Goal: Navigation & Orientation: Find specific page/section

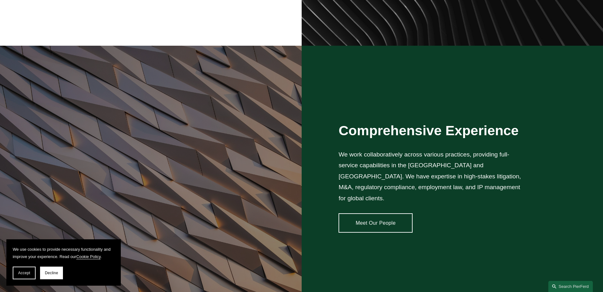
scroll to position [508, 0]
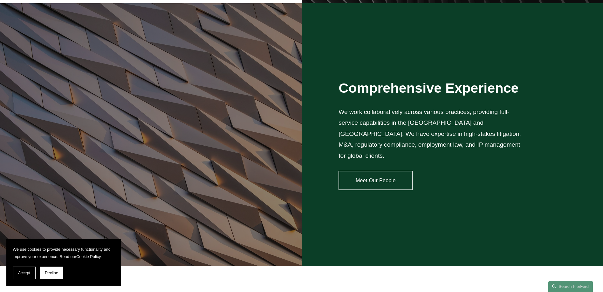
click at [24, 271] on button "Accept" at bounding box center [24, 273] width 23 height 13
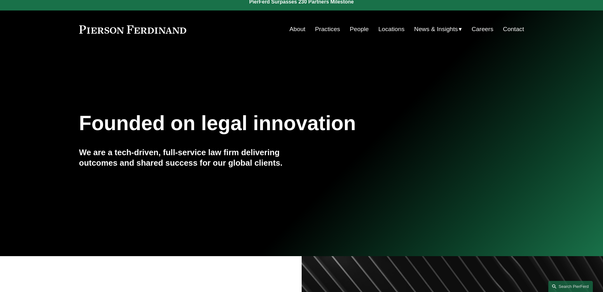
scroll to position [0, 0]
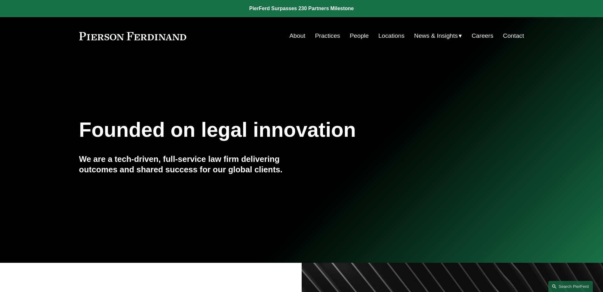
click at [389, 37] on link "Locations" at bounding box center [391, 36] width 26 height 12
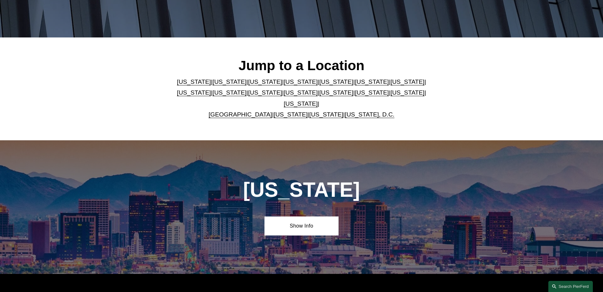
scroll to position [32, 0]
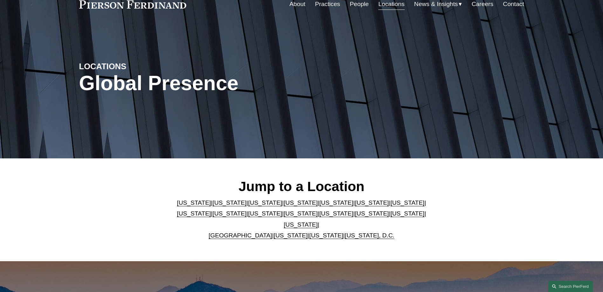
click at [289, 6] on link "About" at bounding box center [297, 4] width 16 height 12
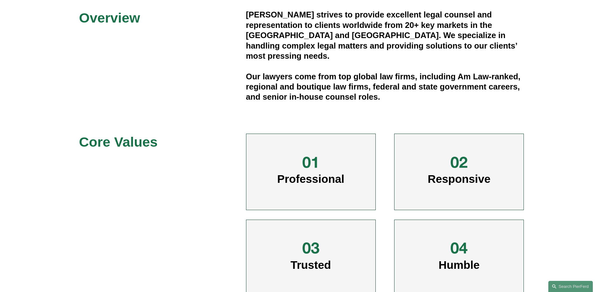
scroll to position [222, 0]
